Goal: Navigation & Orientation: Find specific page/section

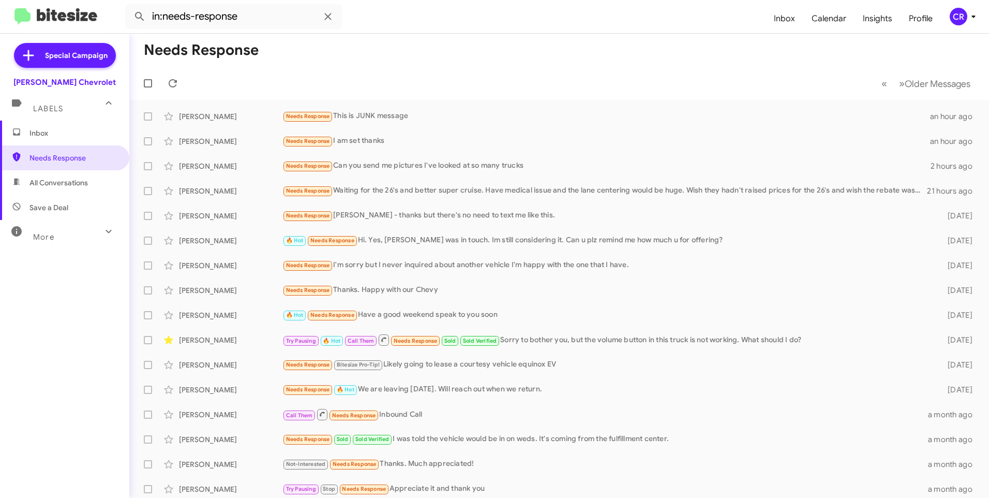
click at [47, 171] on span "All Conversations" at bounding box center [64, 182] width 129 height 25
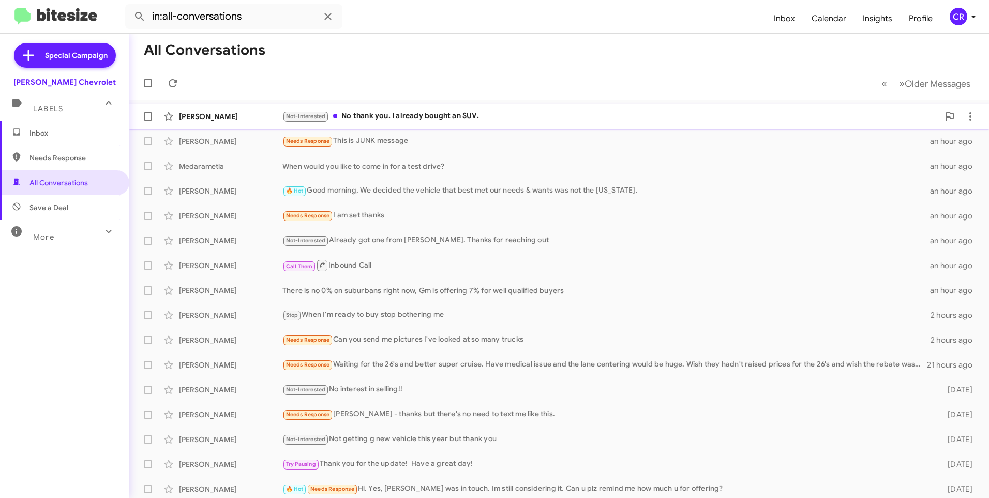
click at [375, 110] on div "Not-Interested No thank you. I already bought an SUV." at bounding box center [611, 116] width 657 height 12
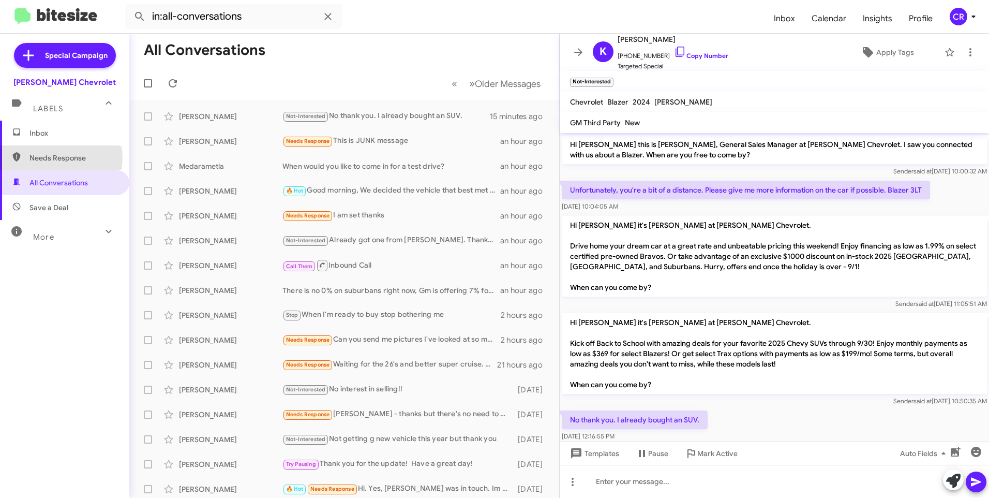
click at [55, 158] on span "Needs Response" at bounding box center [73, 158] width 88 height 10
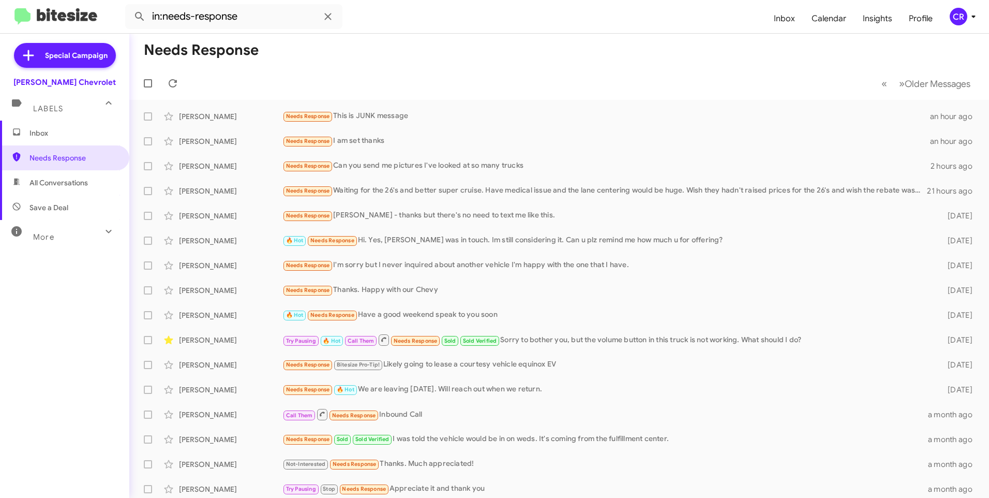
click at [50, 203] on span "Save a Deal" at bounding box center [48, 207] width 39 height 10
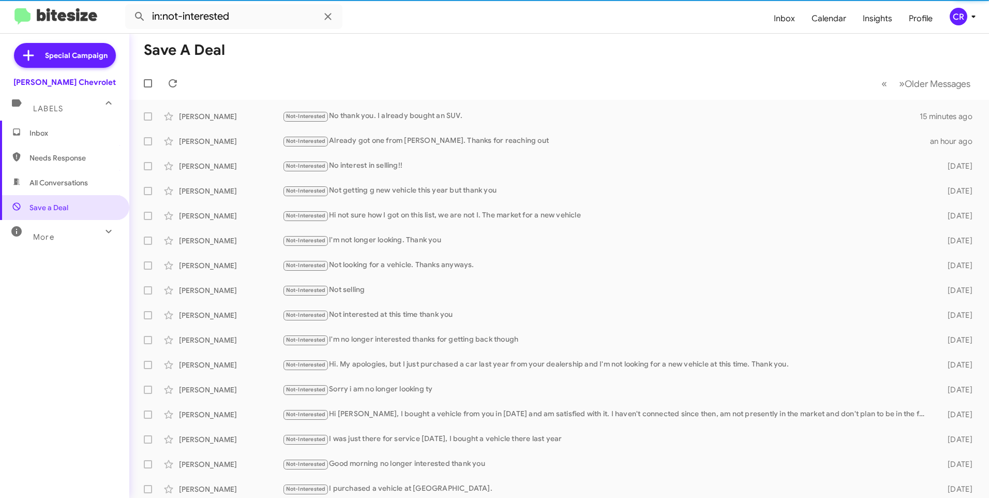
click at [55, 151] on span "Needs Response" at bounding box center [64, 157] width 129 height 25
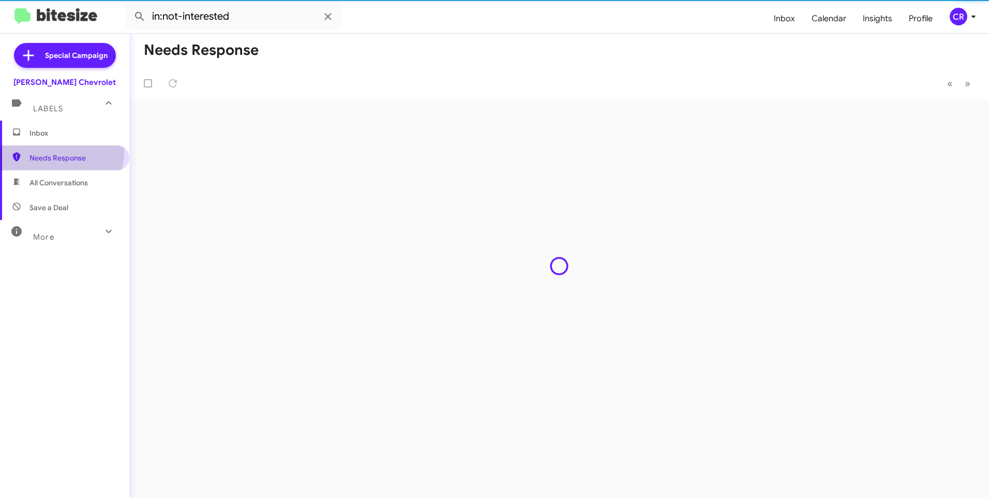
type input "in:needs-response"
